Goal: Subscribe to service/newsletter

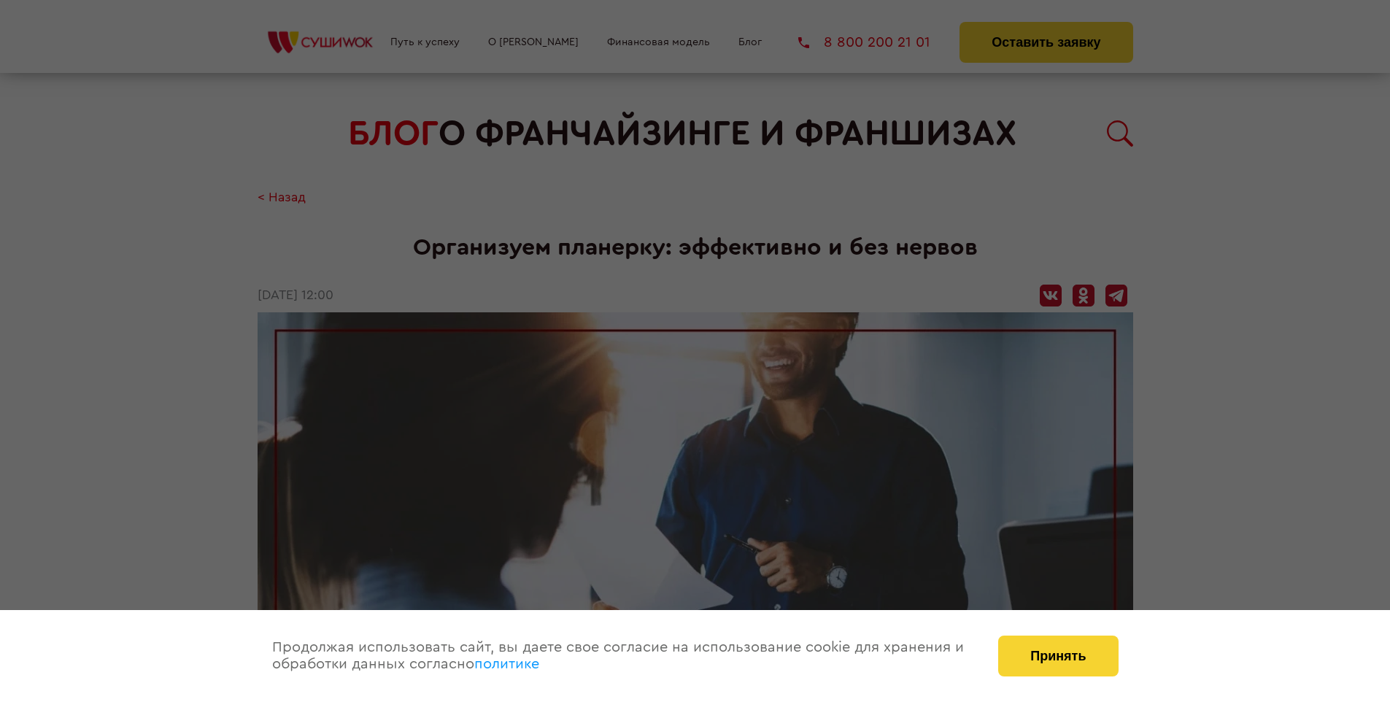
scroll to position [1776, 0]
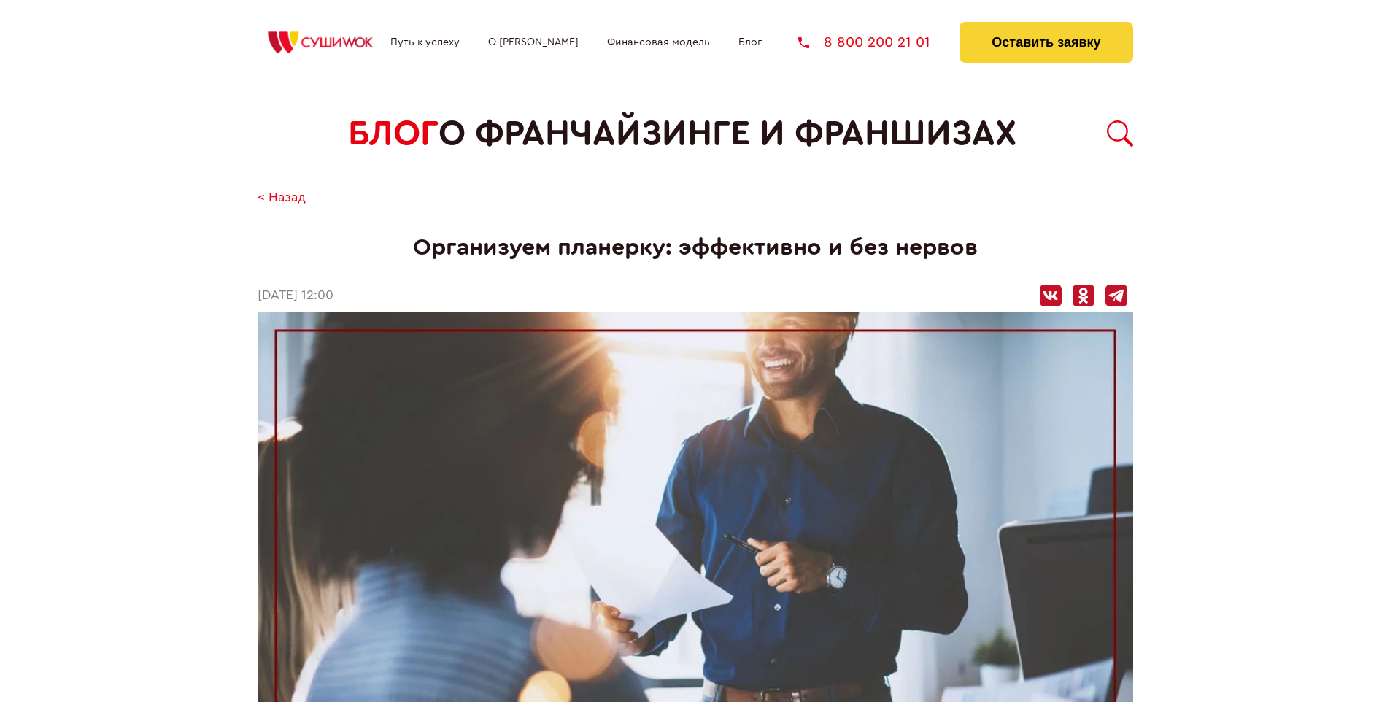
scroll to position [1776, 0]
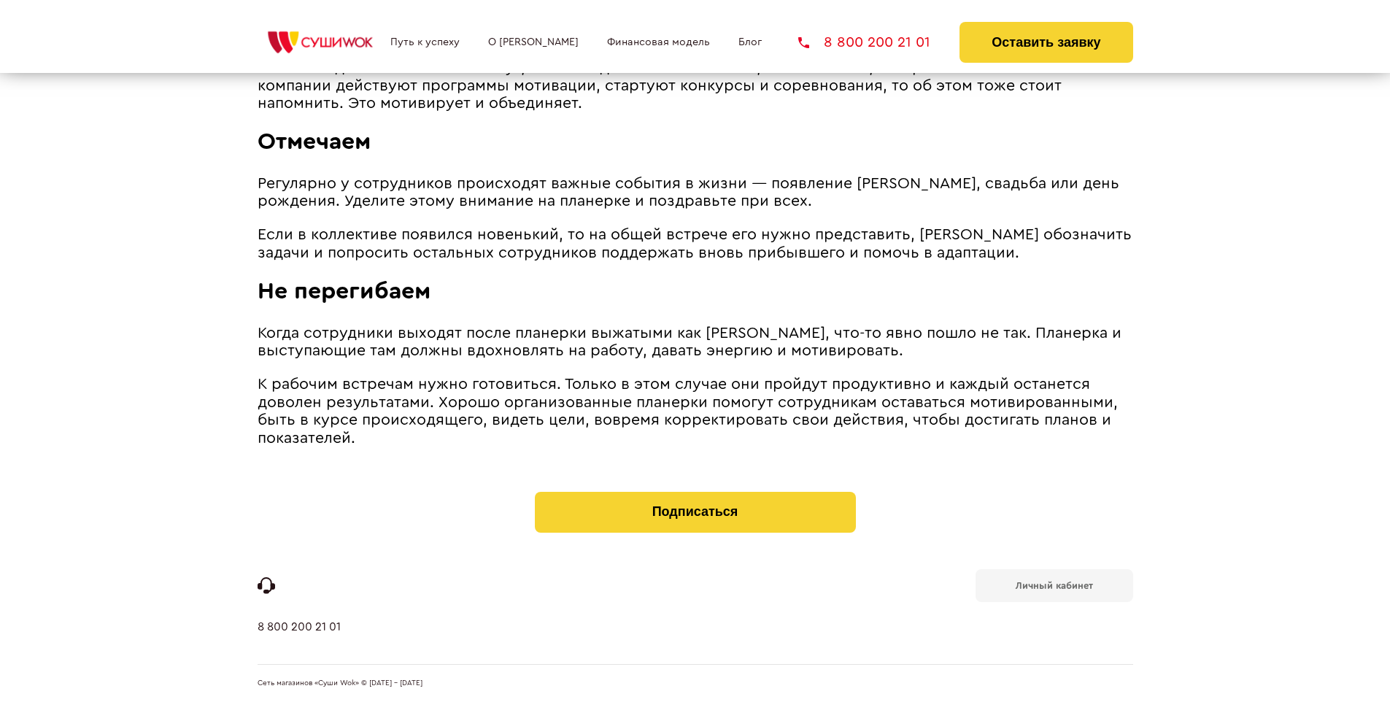
click at [1054, 584] on b "Личный кабинет" at bounding box center [1054, 585] width 77 height 9
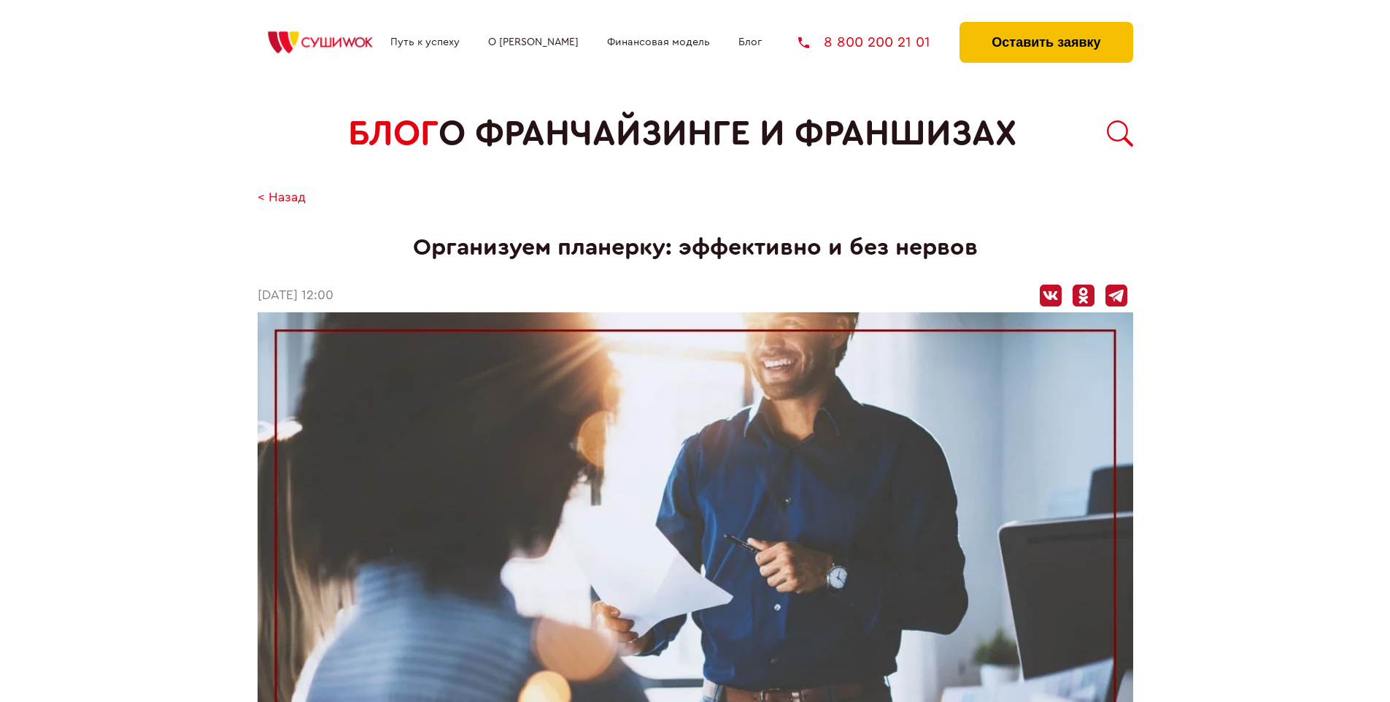
click at [1046, 26] on button "Оставить заявку" at bounding box center [1046, 42] width 173 height 41
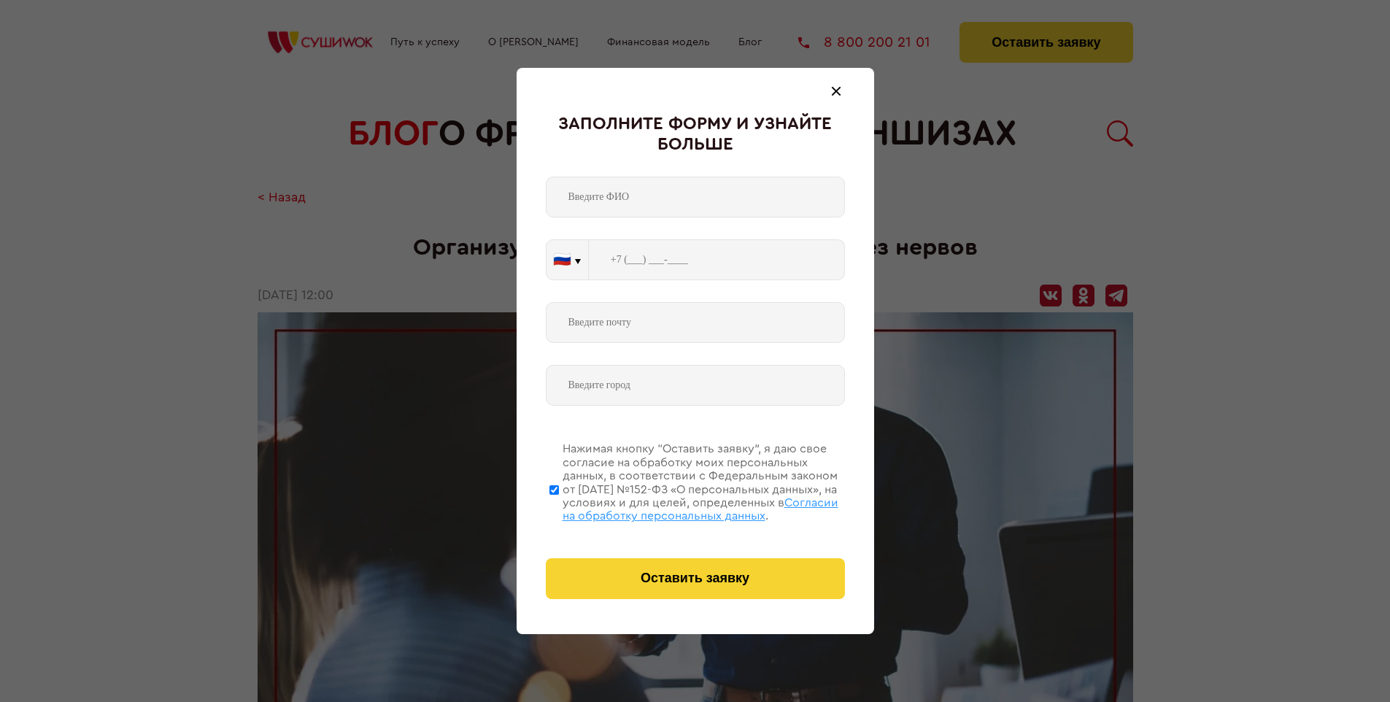
click at [677, 507] on span "Согласии на обработку персональных данных" at bounding box center [701, 509] width 276 height 25
click at [559, 507] on input "Нажимая кнопку “Оставить заявку”, я даю свое согласие на обработку моих персона…" at bounding box center [554, 489] width 9 height 117
checkbox input "false"
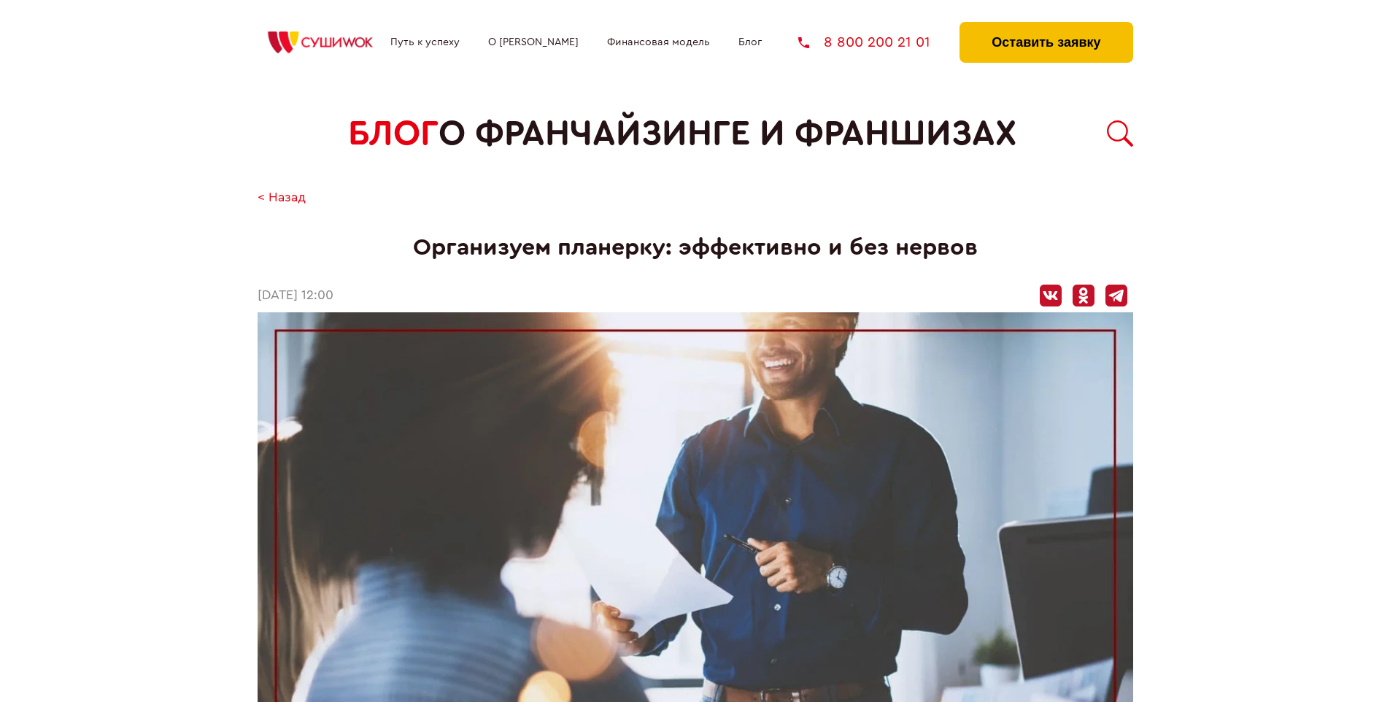
click at [1046, 26] on button "Оставить заявку" at bounding box center [1046, 42] width 173 height 41
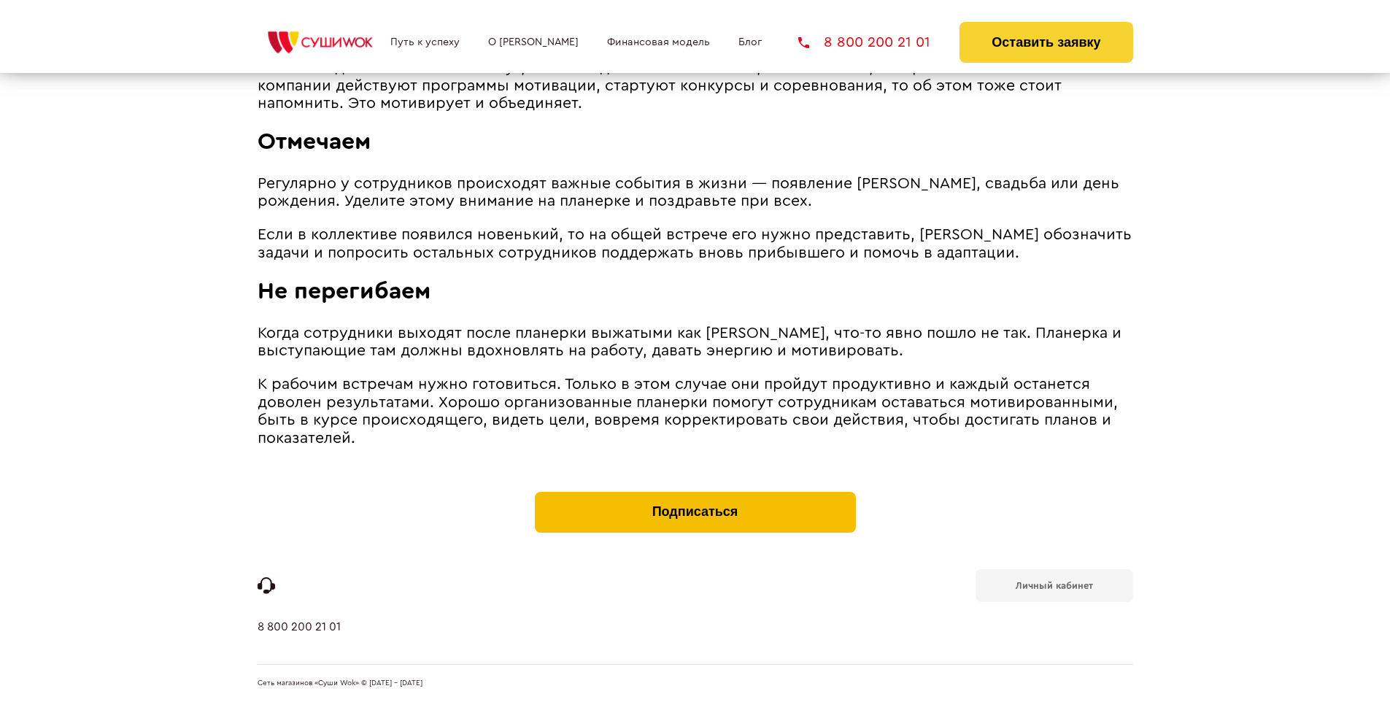
click at [695, 495] on button "Подписаться" at bounding box center [695, 512] width 321 height 41
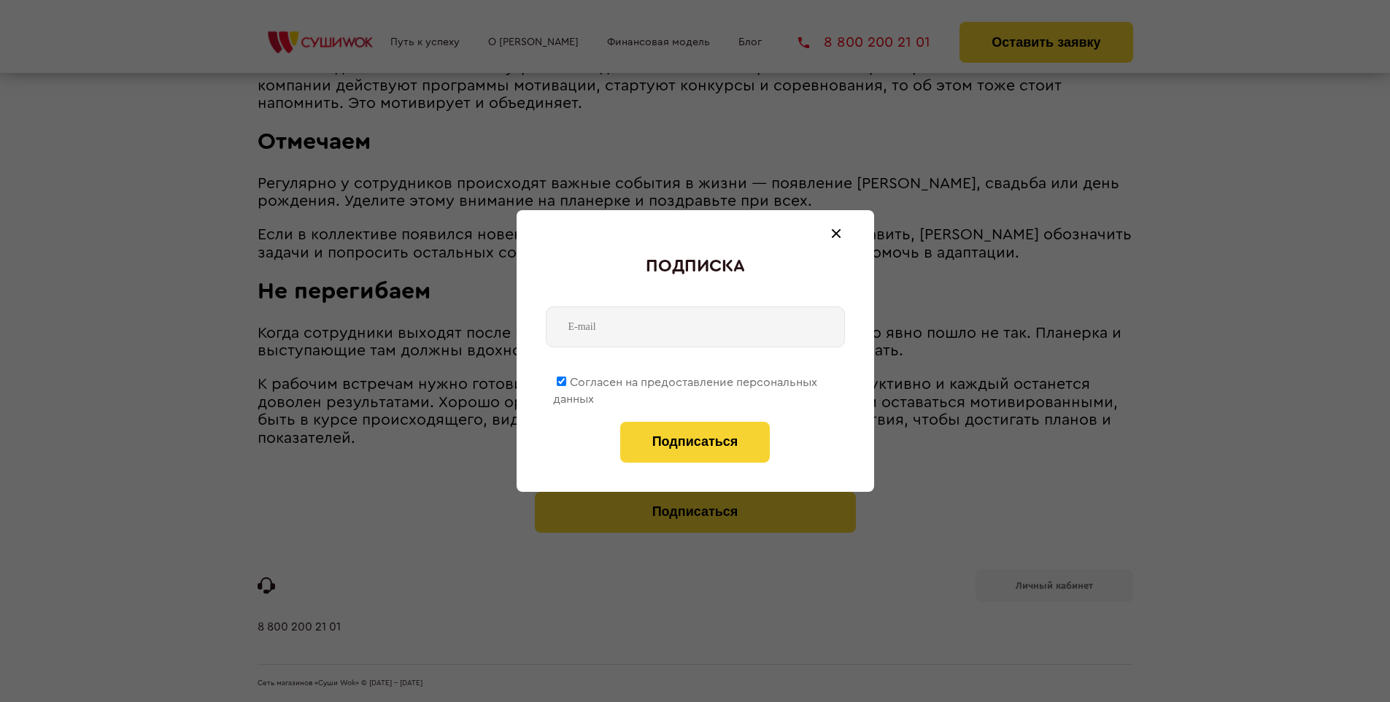
click at [686, 380] on span "Согласен на предоставление персональных данных" at bounding box center [685, 391] width 264 height 28
click at [566, 380] on input "Согласен на предоставление персональных данных" at bounding box center [561, 381] width 9 height 9
checkbox input "false"
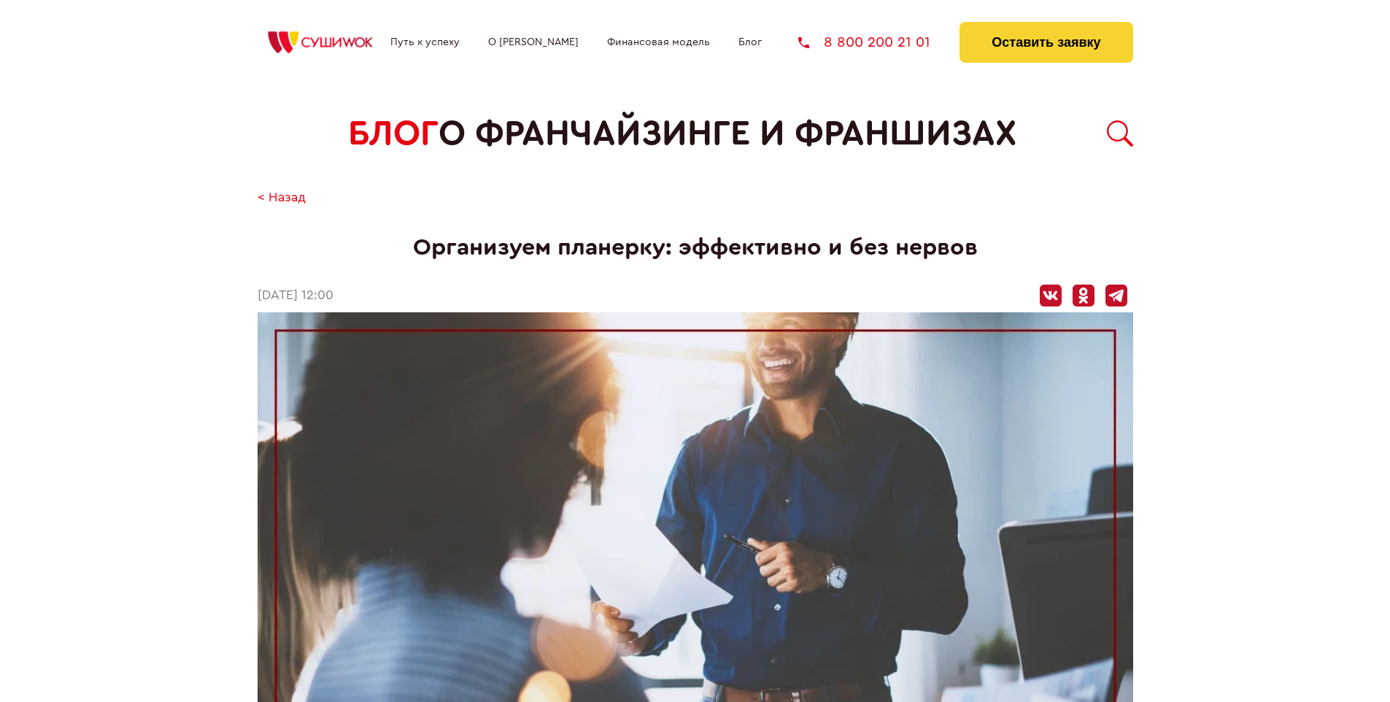
scroll to position [1776, 0]
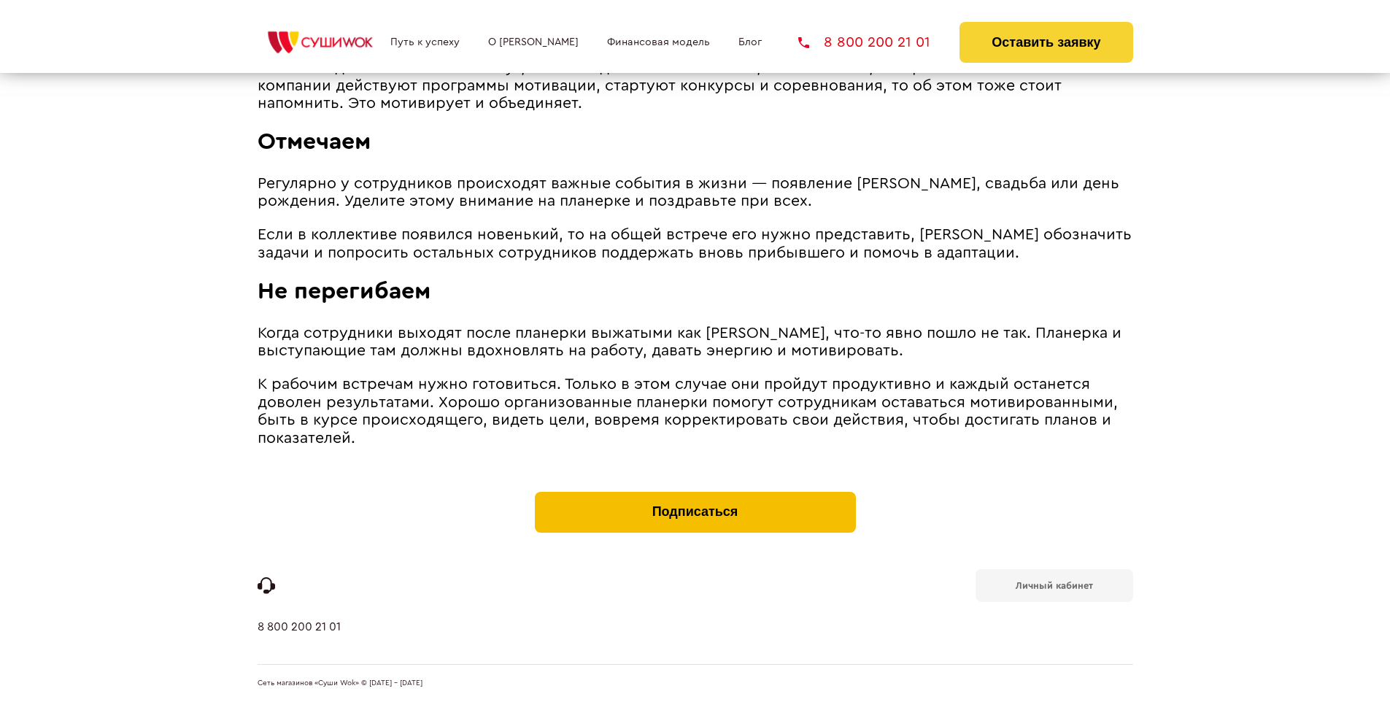
click at [695, 495] on button "Подписаться" at bounding box center [695, 512] width 321 height 41
